Goal: Check status: Check status

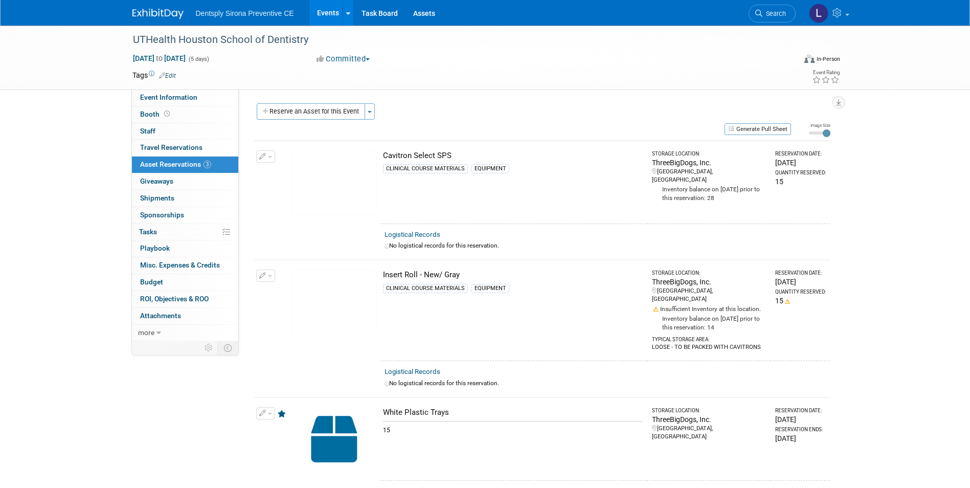
click at [330, 19] on link "Events" at bounding box center [327, 13] width 37 height 26
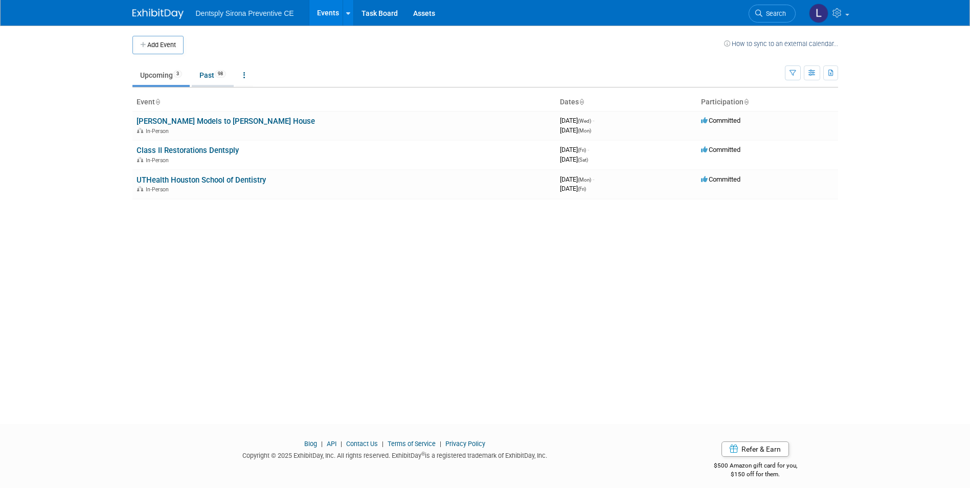
click at [210, 76] on link "Past 98" at bounding box center [213, 74] width 42 height 19
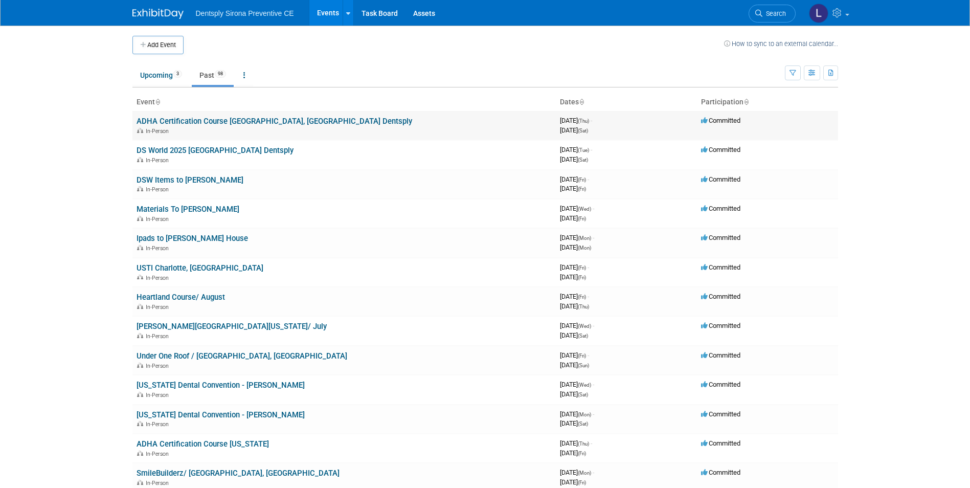
click at [179, 121] on link "ADHA Certification Course [GEOGRAPHIC_DATA], [GEOGRAPHIC_DATA] Dentsply" at bounding box center [275, 121] width 276 height 9
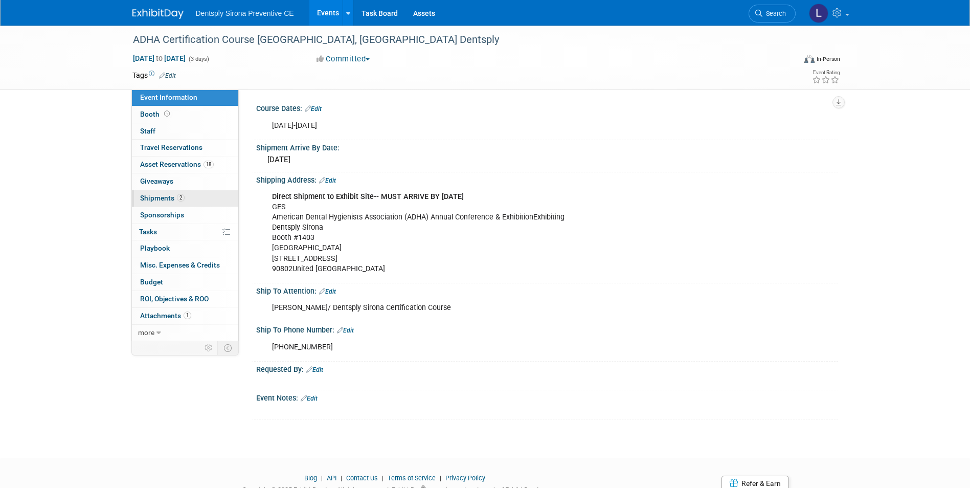
click at [166, 198] on span "Shipments 2" at bounding box center [162, 198] width 44 height 8
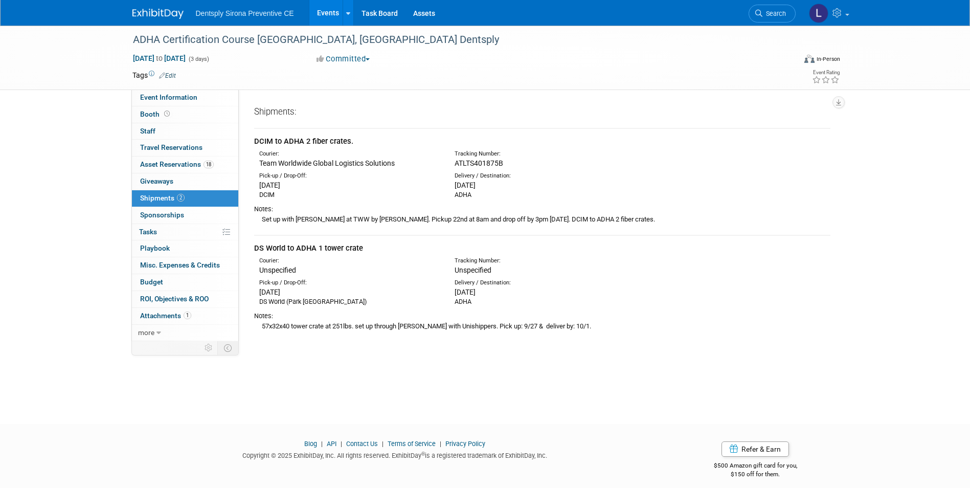
drag, startPoint x: 511, startPoint y: 160, endPoint x: 448, endPoint y: 154, distance: 63.1
click at [448, 154] on div "Tracking Number: ATLTS401875B" at bounding box center [569, 159] width 244 height 18
drag, startPoint x: 448, startPoint y: 154, endPoint x: 470, endPoint y: 158, distance: 22.8
copy div "Tracking Number: ATLTS401875B"
